Goal: Task Accomplishment & Management: Manage account settings

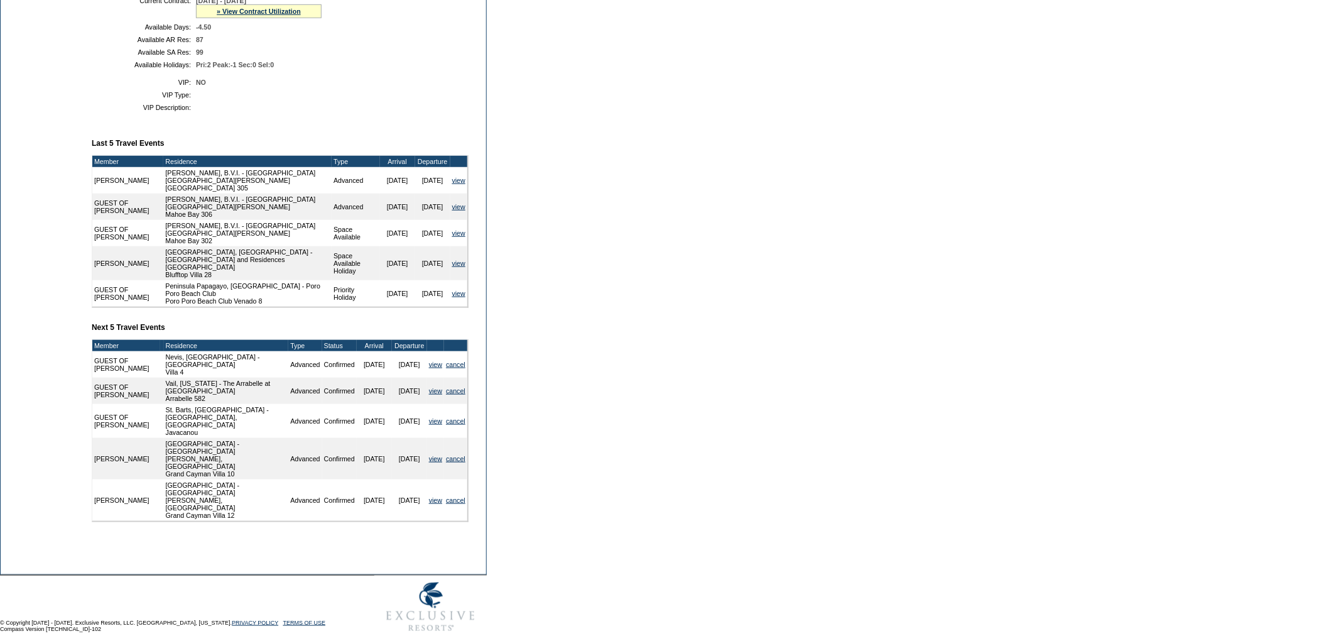
scroll to position [359, 0]
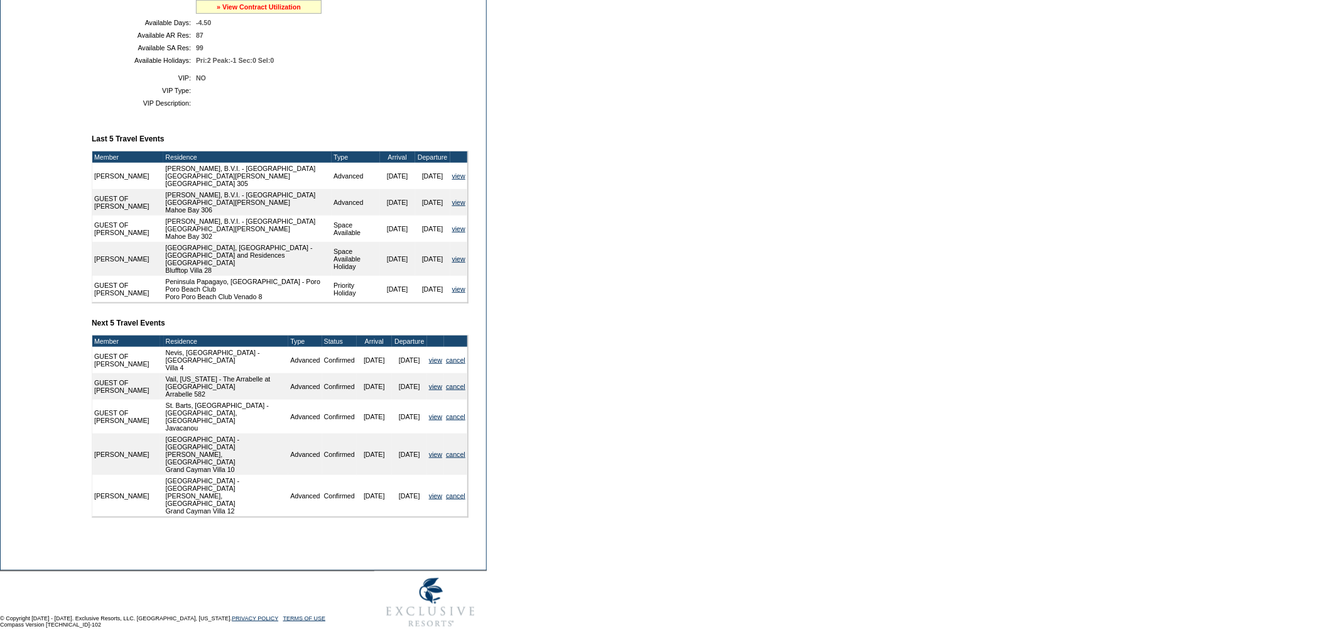
click at [234, 11] on link "» View Contract Utilization" at bounding box center [259, 7] width 84 height 8
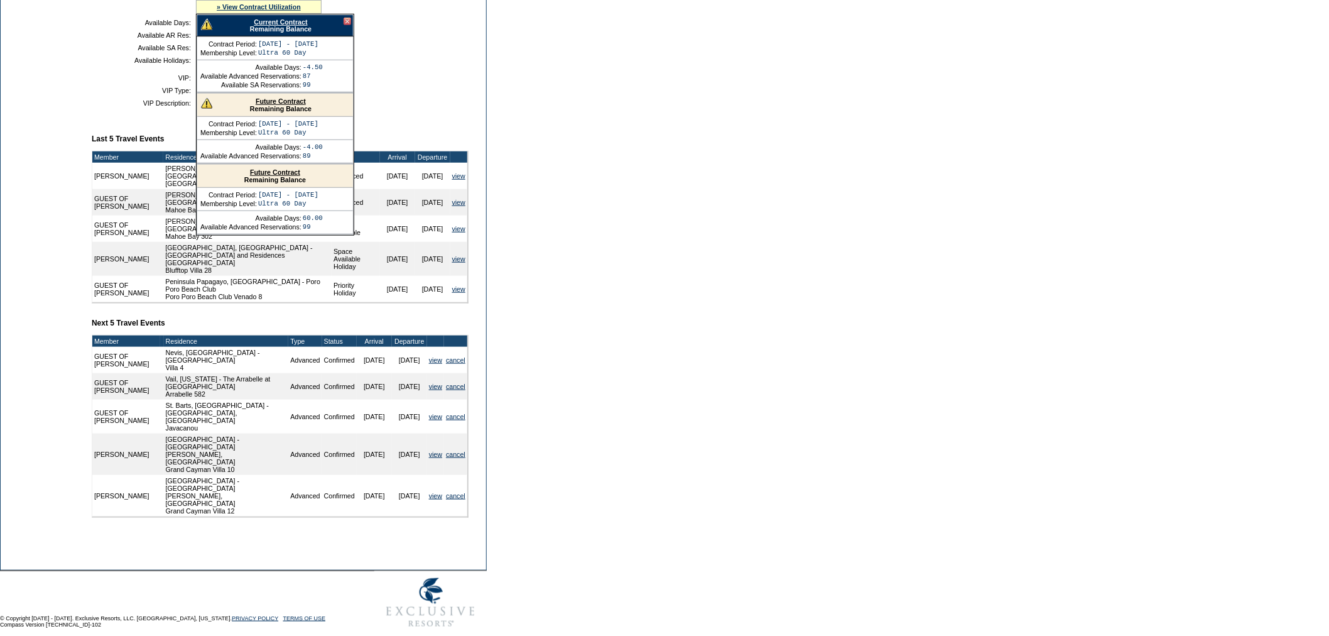
click at [261, 105] on link "Future Contract" at bounding box center [281, 101] width 50 height 8
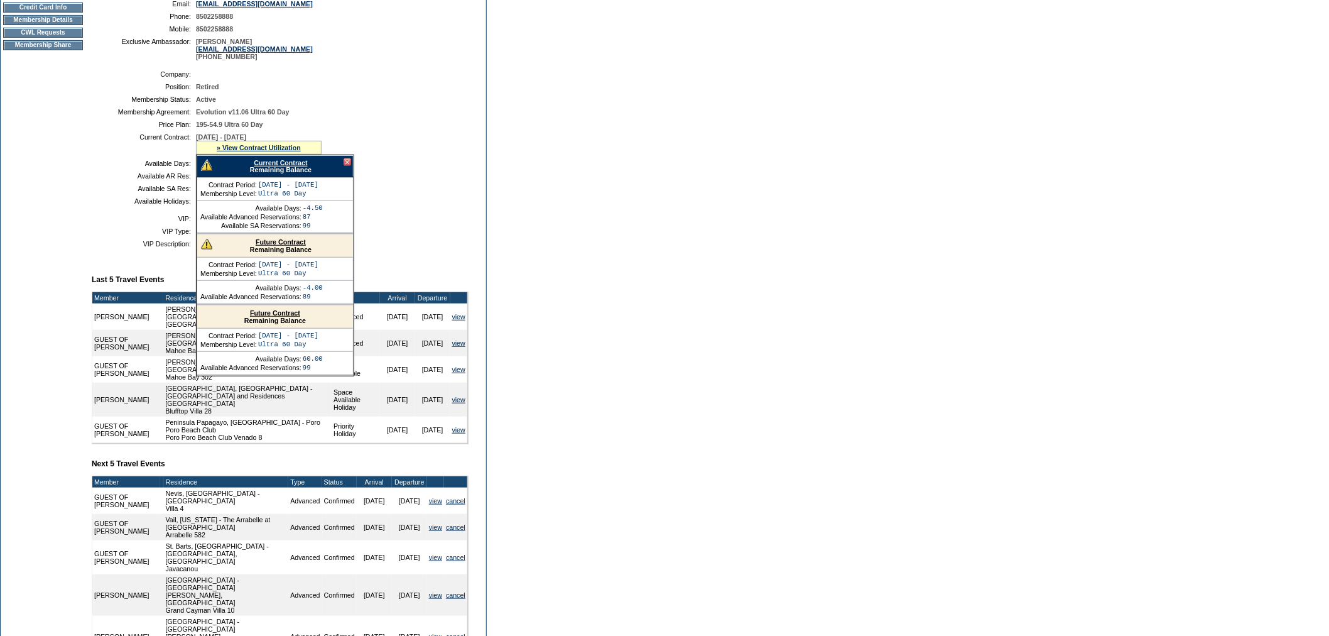
scroll to position [0, 0]
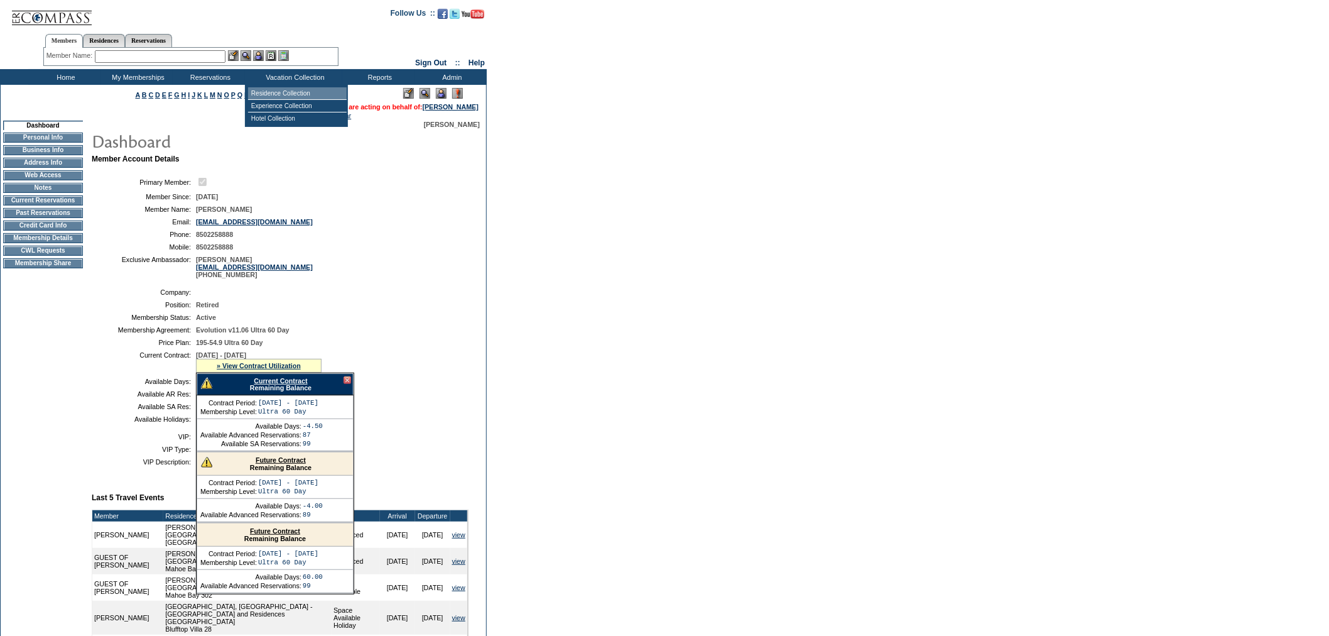
click at [276, 93] on td "Residence Collection" at bounding box center [297, 93] width 99 height 13
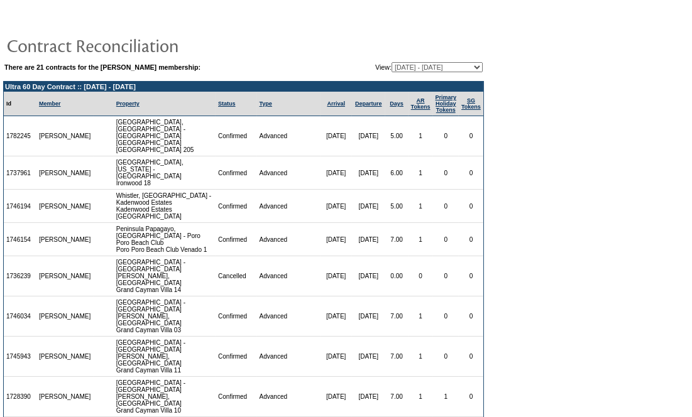
click at [424, 67] on select "09/02/08 - 09/30/09 10/01/09 - 09/30/10 10/01/10 - 09/30/11 10/01/11 - 09/30/12…" at bounding box center [436, 67] width 91 height 10
select select "127559"
click at [391, 62] on select "09/02/08 - 09/30/09 10/01/09 - 09/30/10 10/01/10 - 09/30/11 10/01/11 - 09/30/12…" at bounding box center [436, 67] width 91 height 10
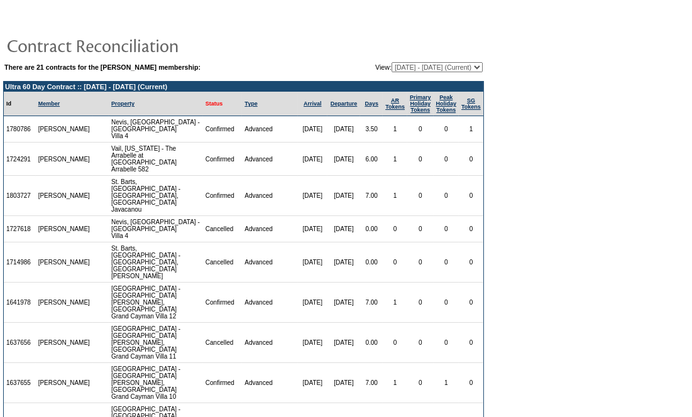
click at [205, 105] on link "Status" at bounding box center [214, 104] width 18 height 6
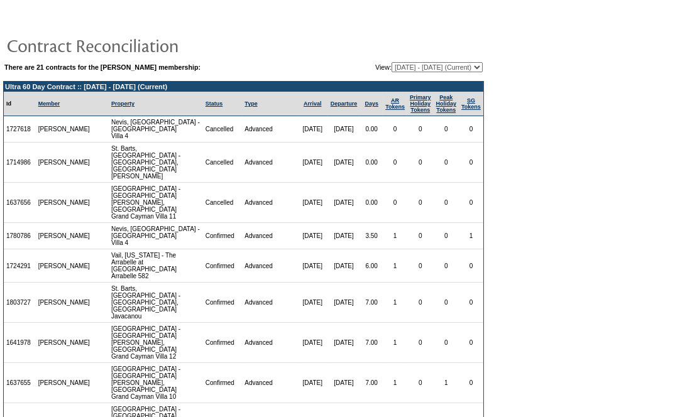
scroll to position [281, 0]
